Goal: Navigation & Orientation: Find specific page/section

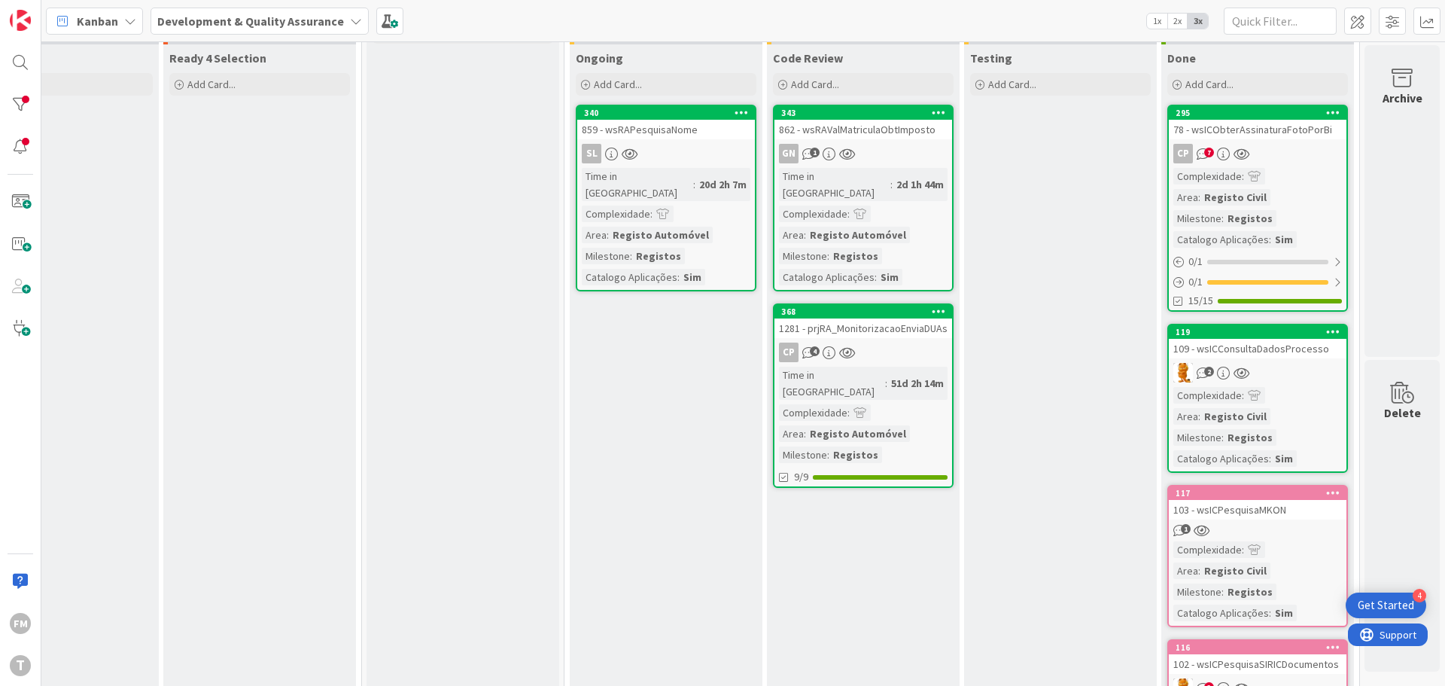
click at [904, 157] on div "GN 1" at bounding box center [863, 154] width 178 height 20
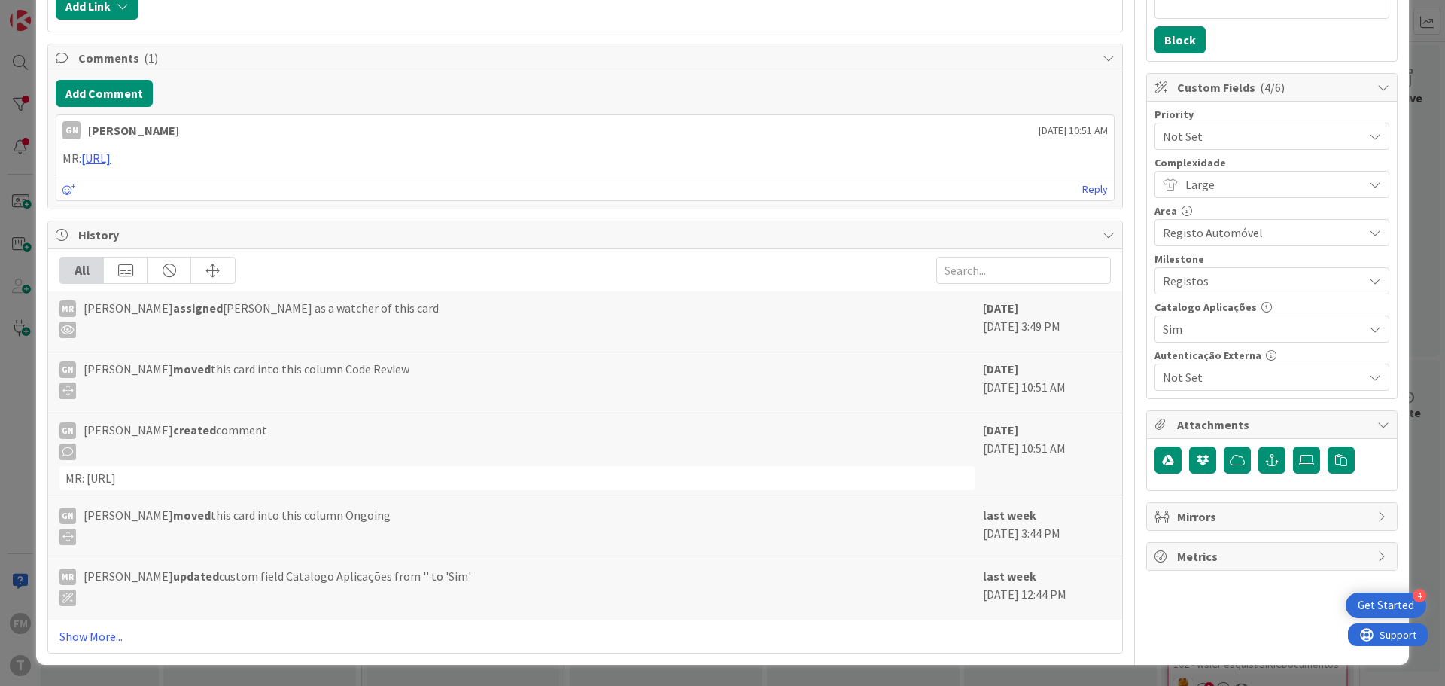
drag, startPoint x: 84, startPoint y: 430, endPoint x: 177, endPoint y: 428, distance: 92.6
click at [177, 428] on span "Guilherme Nissiuti created comment" at bounding box center [176, 440] width 184 height 39
copy span "Guilherme Nissiuti"
